Goal: Transaction & Acquisition: Purchase product/service

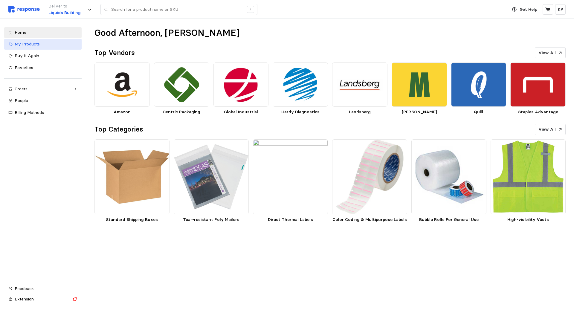
click at [44, 42] on div "My Products" at bounding box center [46, 44] width 63 height 7
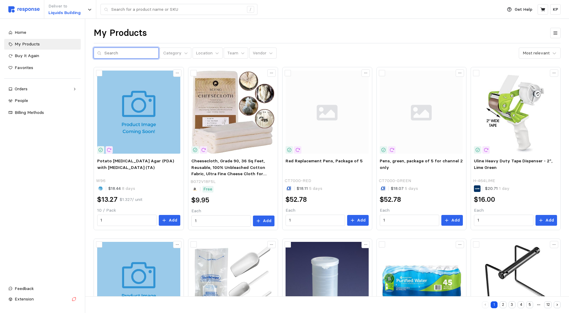
click at [137, 56] on input "text" at bounding box center [129, 53] width 51 height 11
type input "ZD421"
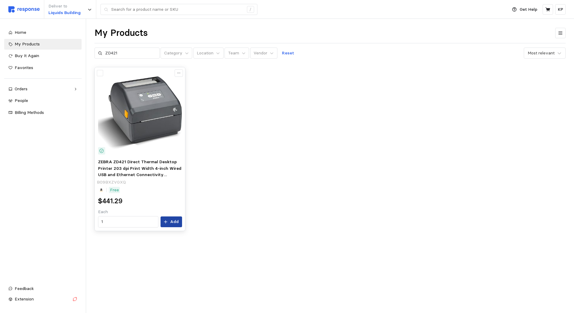
click at [175, 224] on p "Add" at bounding box center [174, 222] width 9 height 7
click at [550, 12] on button at bounding box center [548, 9] width 10 height 10
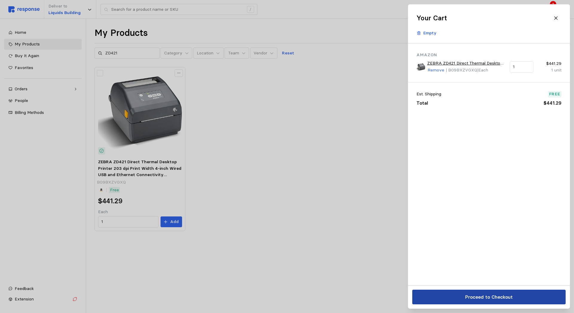
click at [531, 296] on button "Proceed to Checkout" at bounding box center [488, 297] width 153 height 15
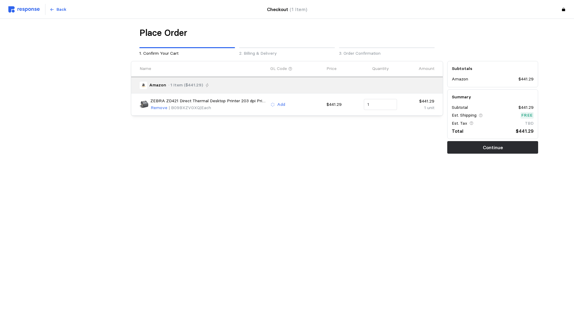
click at [463, 154] on div "Subtotals Amazon $441.29 Summary Subtotal $441.29 Est. Shipping Free Est. Tax T…" at bounding box center [492, 107] width 95 height 97
click at [465, 149] on button "Continue" at bounding box center [492, 147] width 91 height 13
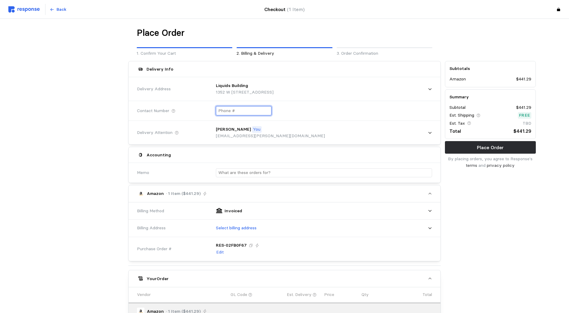
click at [260, 113] on input "text" at bounding box center [243, 110] width 51 height 9
drag, startPoint x: 222, startPoint y: 111, endPoint x: 269, endPoint y: 118, distance: 47.5
click at [269, 115] on input "+8 (017) 537-825" at bounding box center [243, 110] width 51 height 9
type input "+8 ( ) -"
type input "[PHONE_NUMBER]"
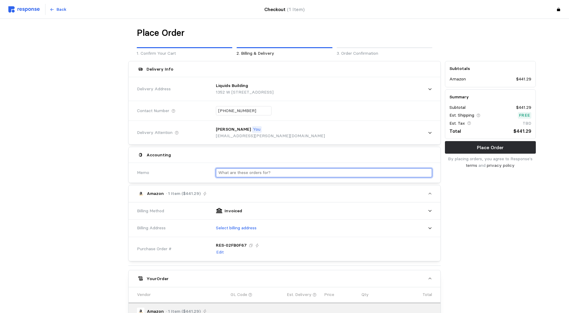
click at [295, 172] on input "text" at bounding box center [323, 173] width 211 height 9
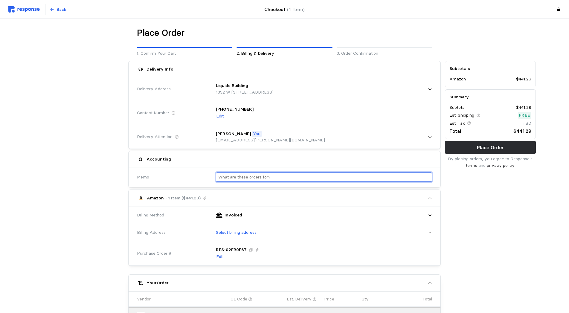
click at [295, 174] on input "text" at bounding box center [323, 177] width 211 height 9
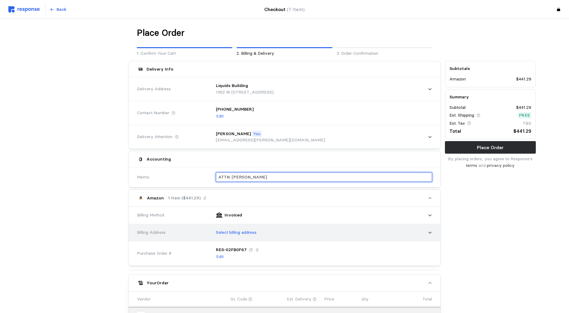
type input "ATTN: [PERSON_NAME]"
click at [433, 238] on div "Select billing address" at bounding box center [322, 232] width 225 height 19
click at [248, 231] on p "Select billing address" at bounding box center [236, 232] width 41 height 7
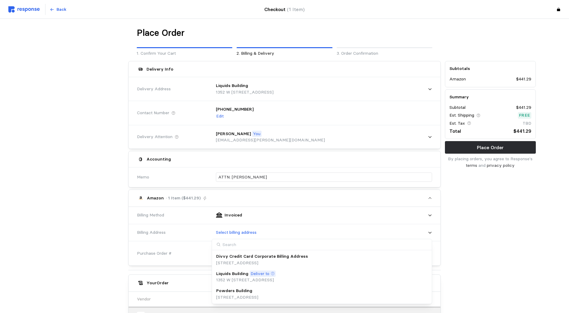
click at [258, 294] on p "[STREET_ADDRESS]" at bounding box center [237, 297] width 42 height 7
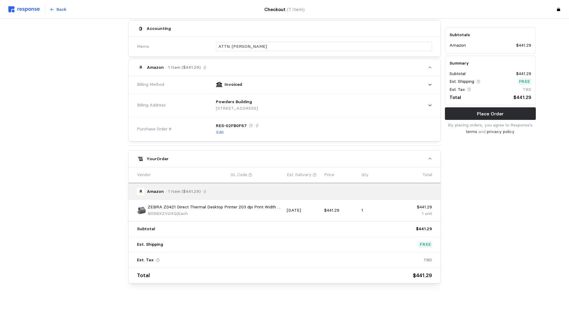
scroll to position [135, 0]
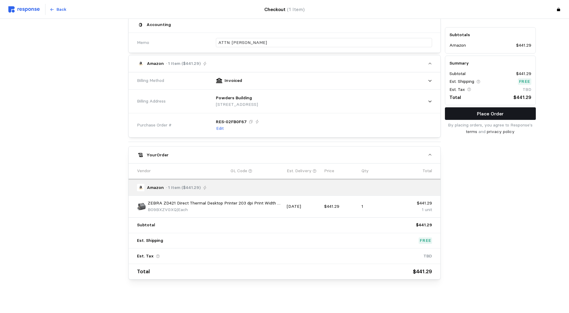
click at [472, 113] on button "Place Order" at bounding box center [490, 113] width 91 height 13
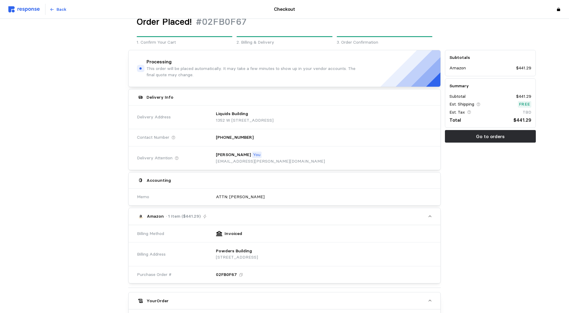
scroll to position [30, 0]
